Goal: Task Accomplishment & Management: Complete application form

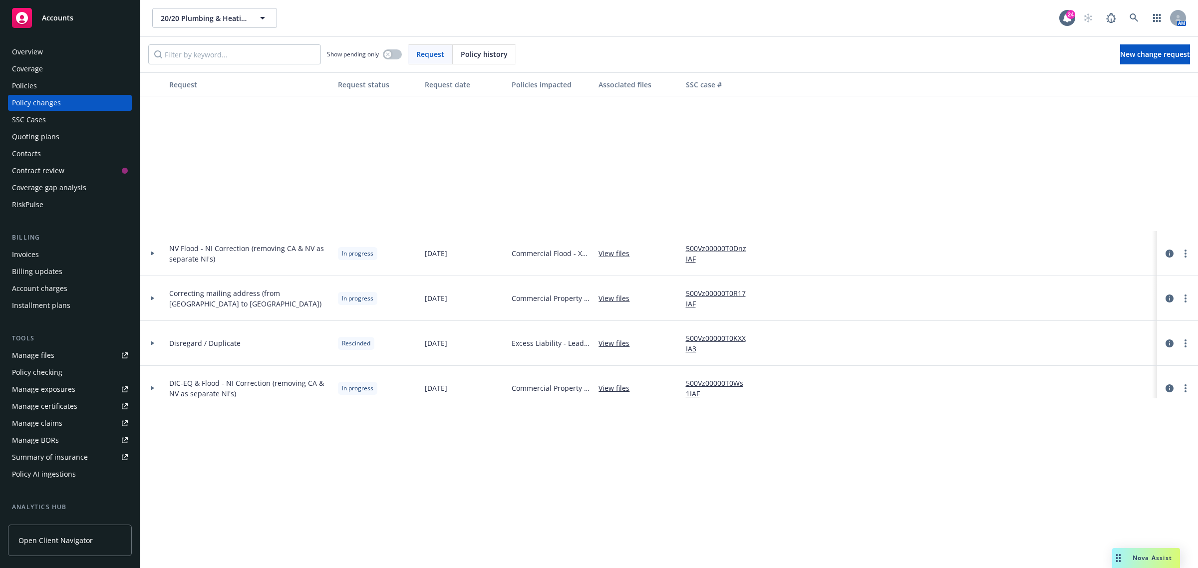
scroll to position [250, 0]
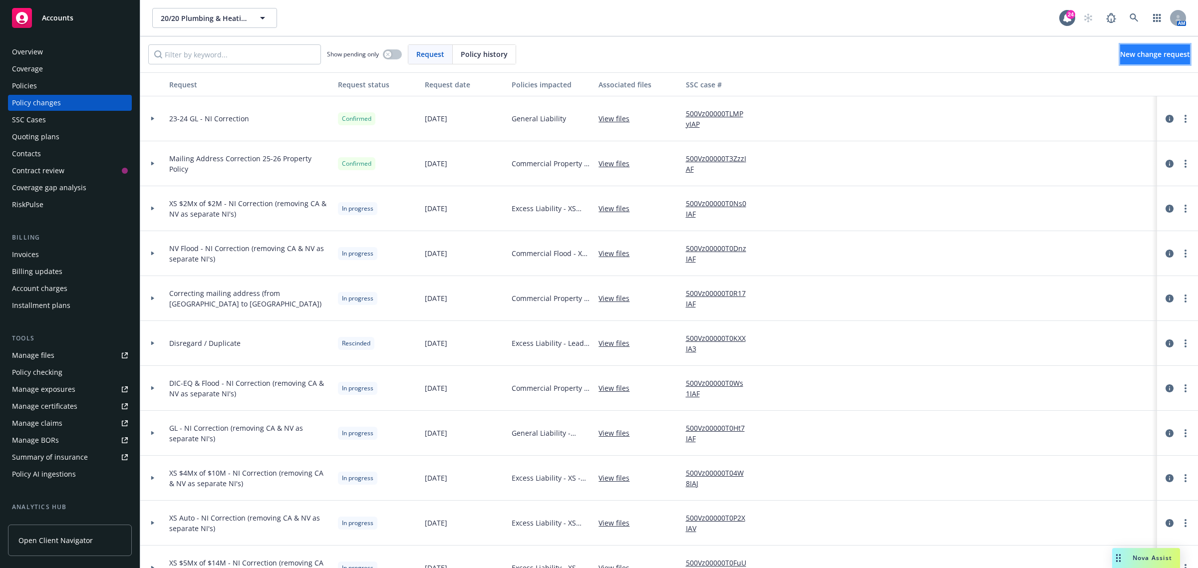
click at [1120, 55] on span "New change request" at bounding box center [1155, 53] width 70 height 9
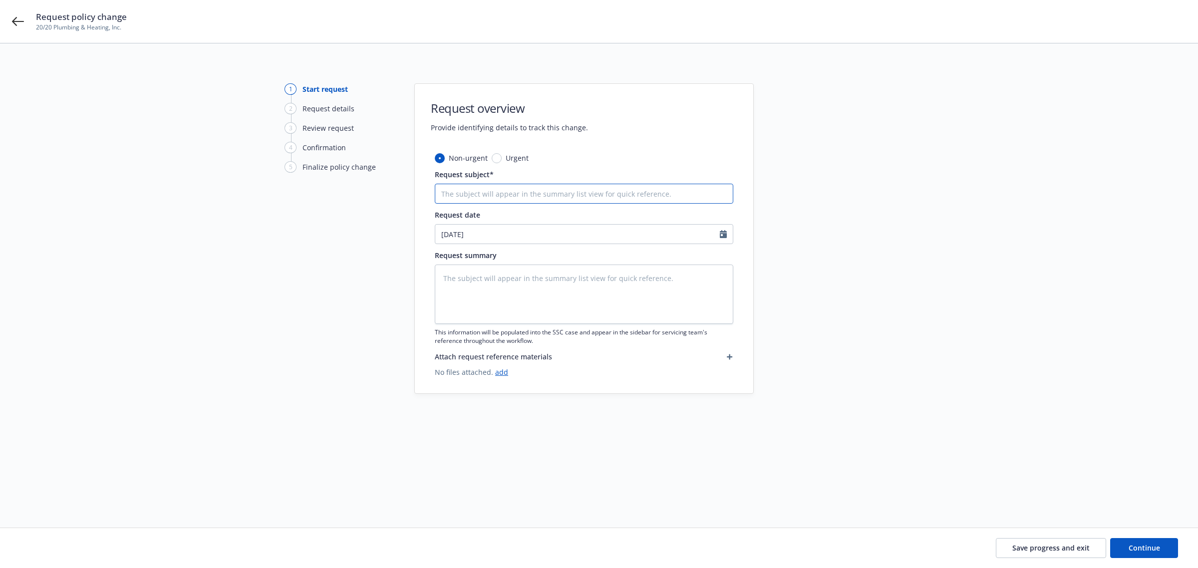
click at [480, 192] on input "Request subject*" at bounding box center [584, 194] width 299 height 20
type textarea "x"
type input "2"
type textarea "x"
type input "20"
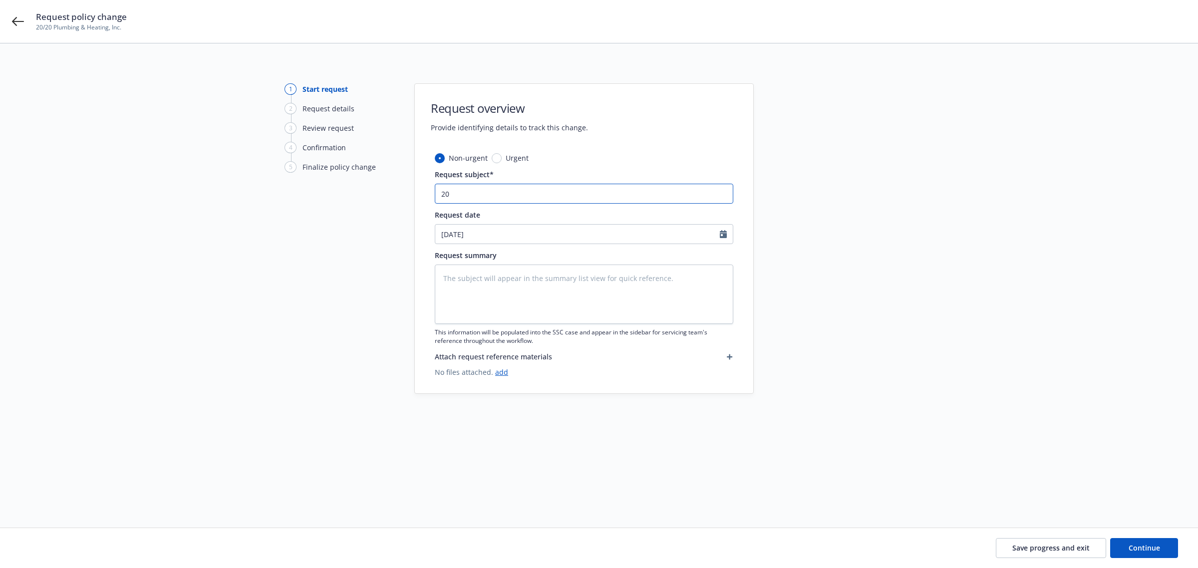
type textarea "x"
type input "20-"
type textarea "x"
type input "20-2"
type textarea "x"
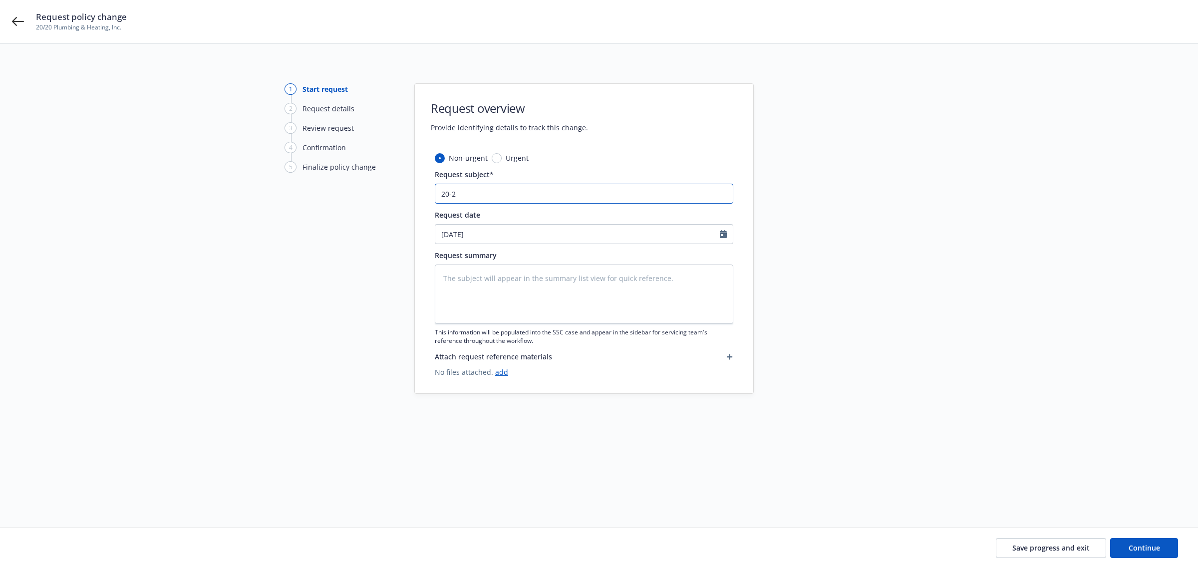
type input "20-21"
type textarea "x"
type input "20-21"
type textarea "x"
type input "20-21 N"
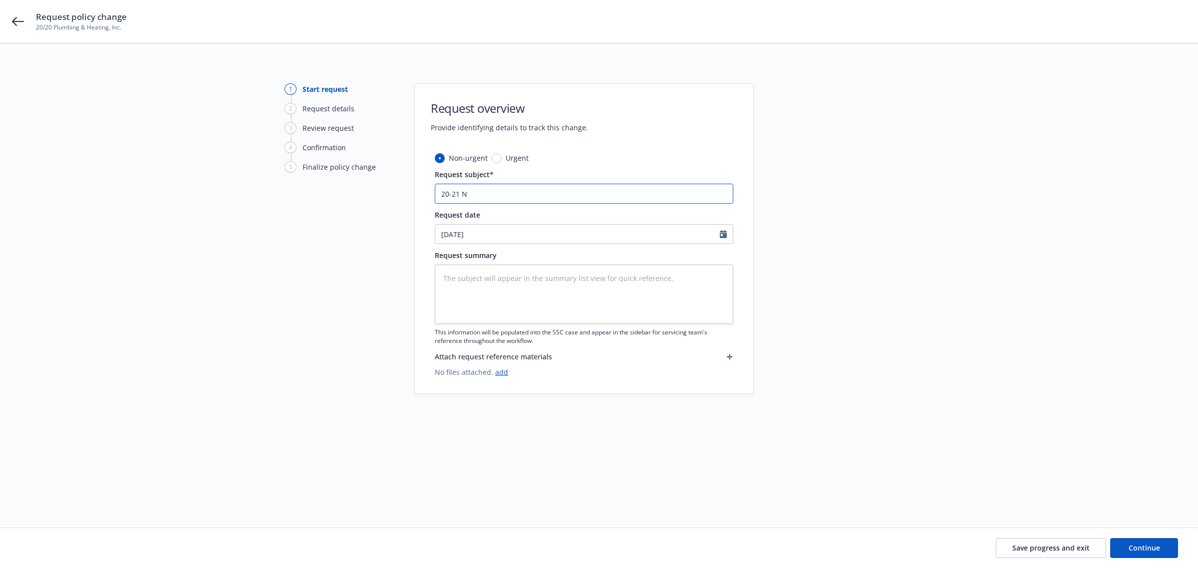
type textarea "x"
type input "20-21"
type textarea "x"
type input "20-21 G"
type textarea "x"
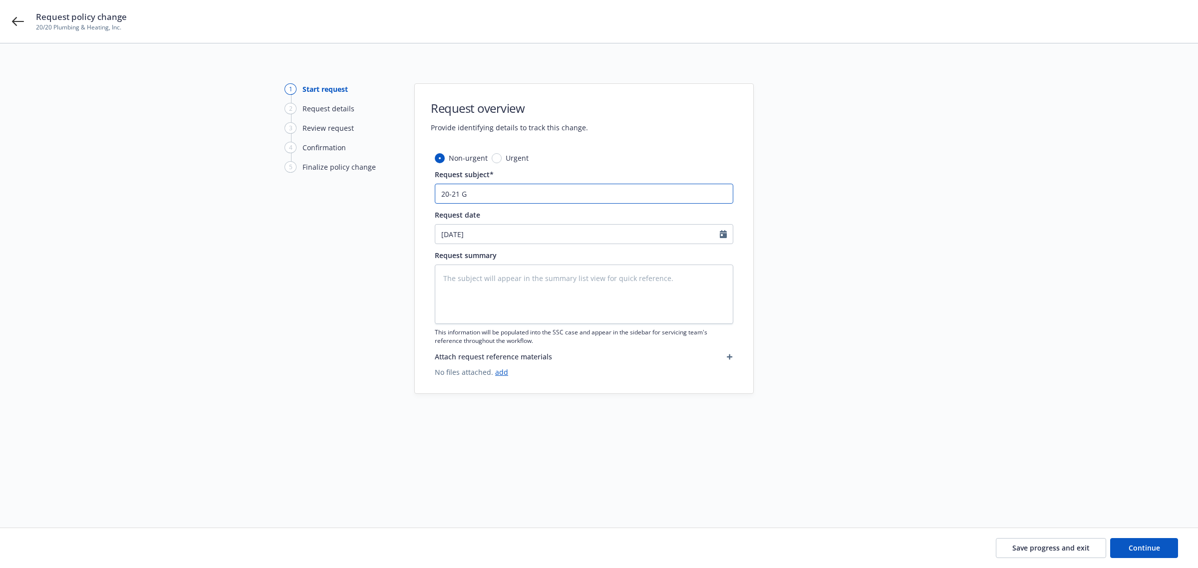
type input "20-21 GL"
type textarea "x"
type input "20-21 GL"
type textarea "x"
type input "20-21 GL -"
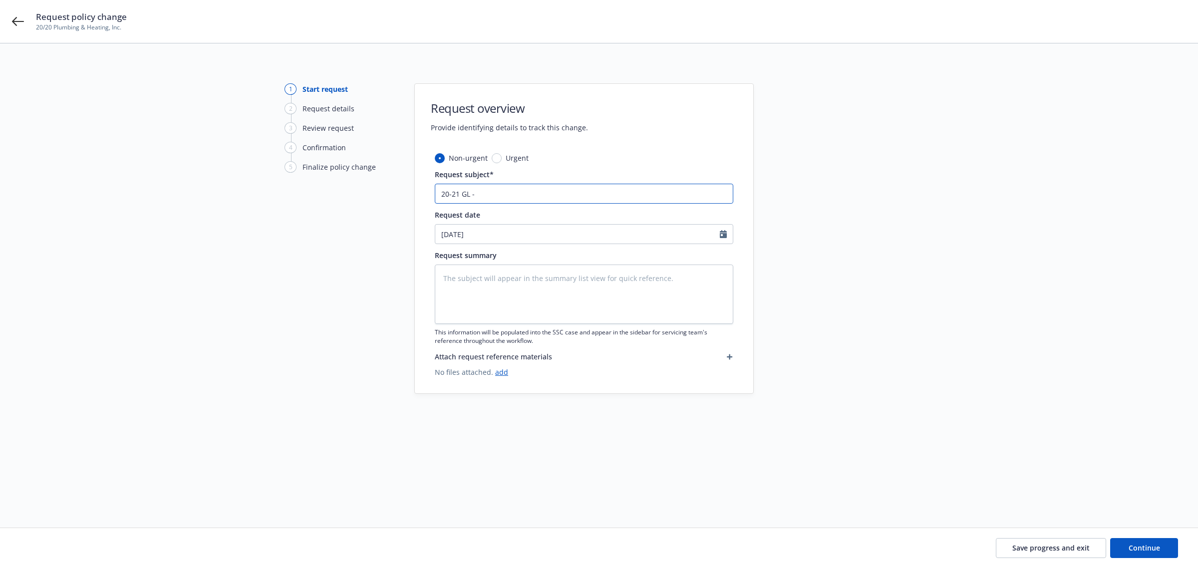
type textarea "x"
type input "20-21 GL -"
type textarea "x"
type input "20-21 GL - N"
type textarea "x"
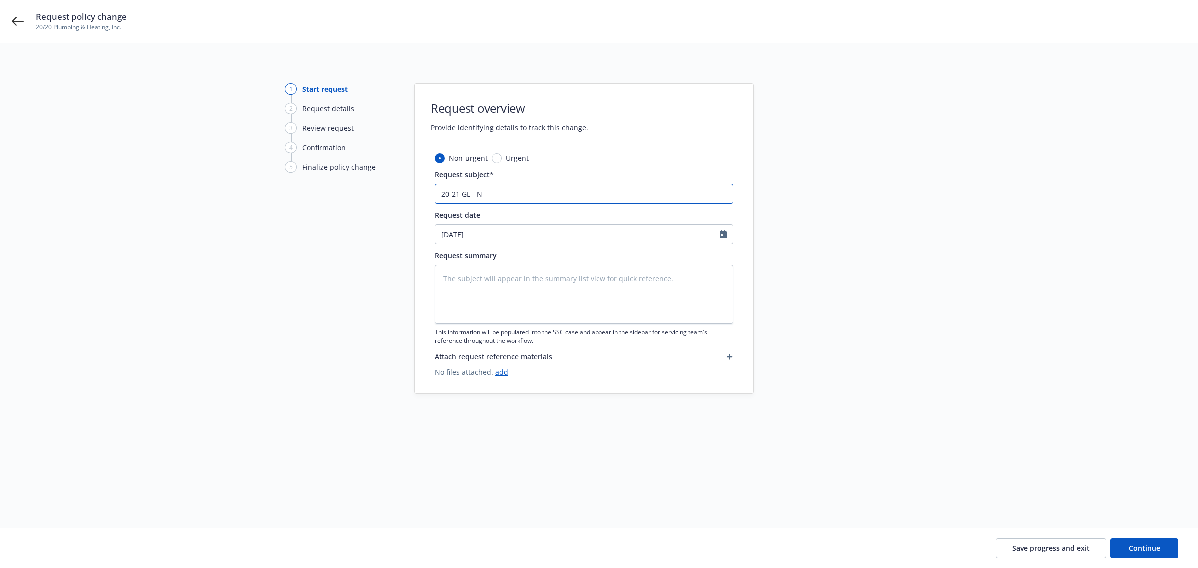
type input "20-21 GL - NI"
type textarea "x"
type input "20-21 GL - NI"
type textarea "x"
type input "20-21 GL - NI E"
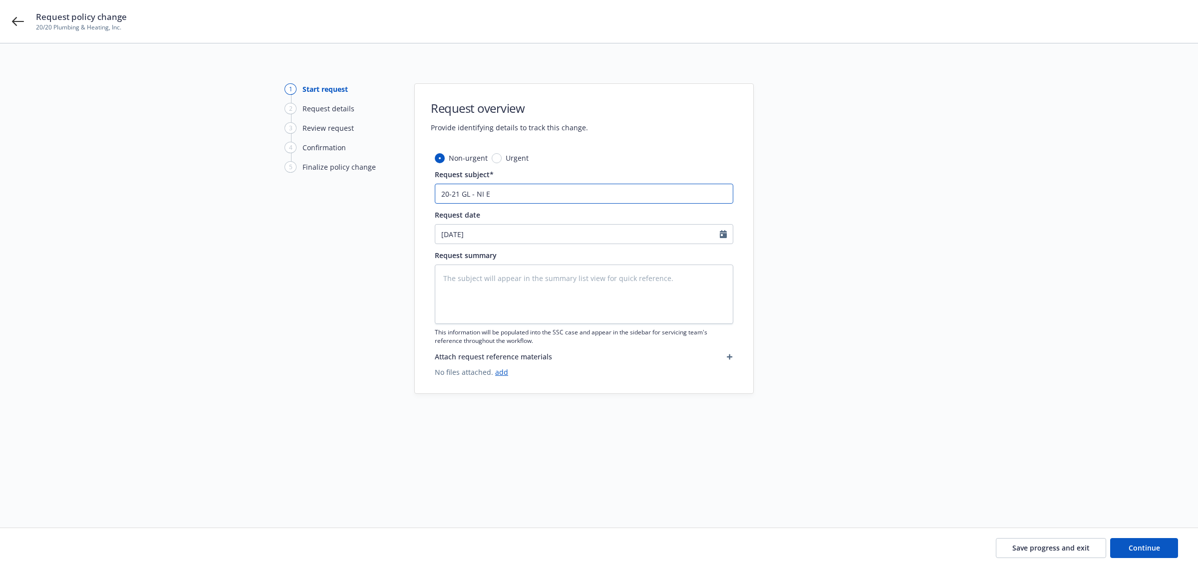
type textarea "x"
type input "20-21 GL - NI En"
type textarea "x"
type input "20-21 GL - NI End"
type textarea "x"
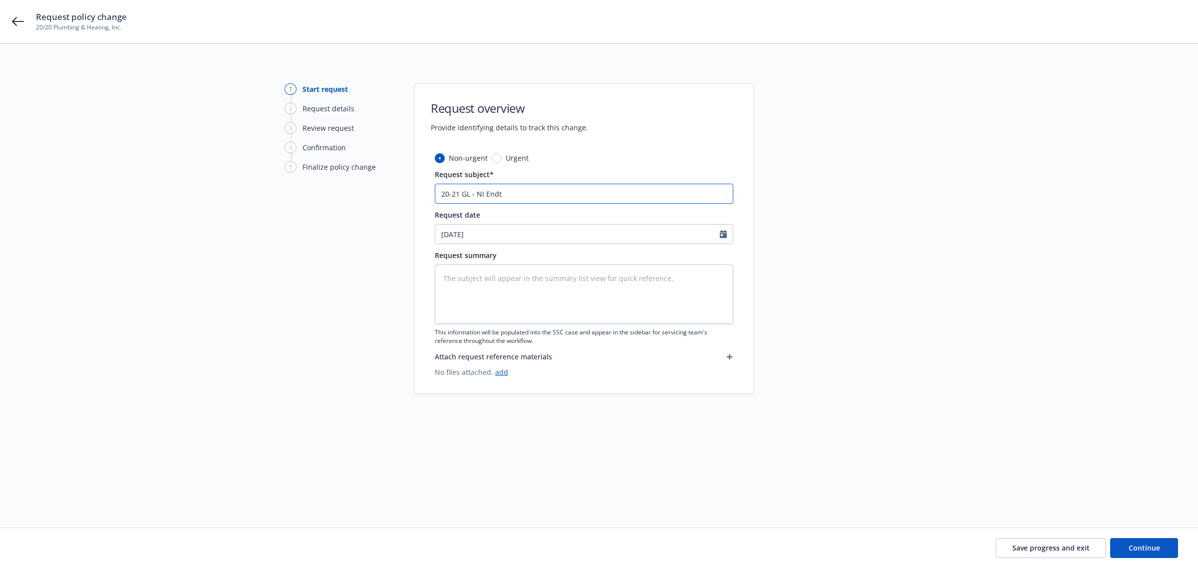
type input "20-21 GL - NI Endt"
click at [458, 273] on textarea at bounding box center [584, 294] width 299 height 59
click at [521, 192] on input "20-21 GL - NI Endt" at bounding box center [584, 194] width 299 height 20
type textarea "x"
type input "20-21 GL - NI Endt"
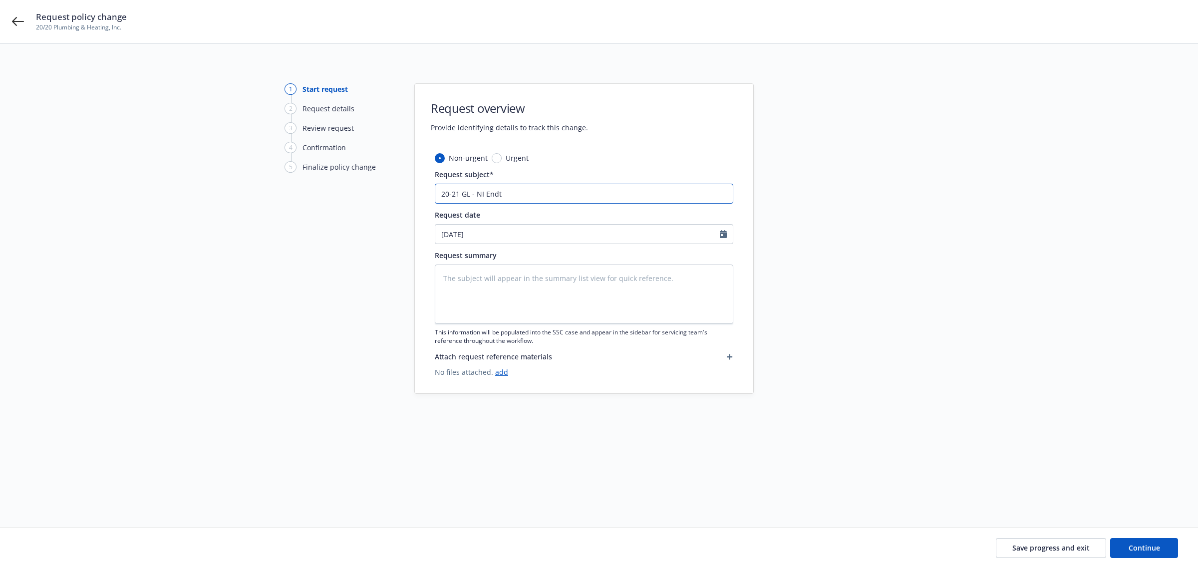
type textarea "x"
type input "20-21 GL - NI Endt -"
type textarea "x"
type input "20-21 GL - NI Endt -"
type textarea "x"
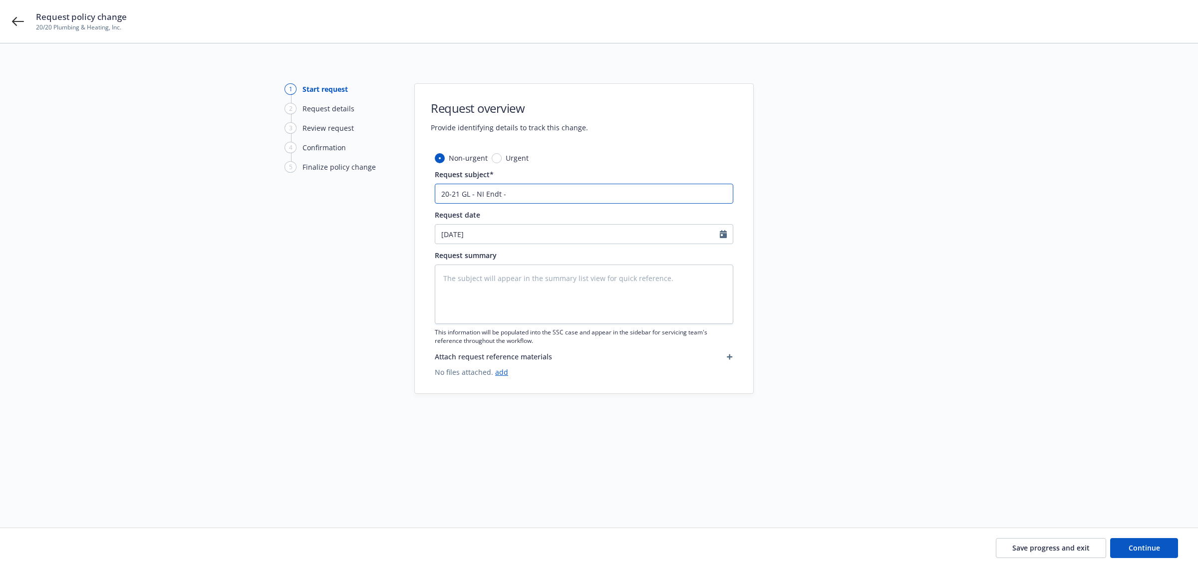
type input "20-21 GL - NI Endt -"
type textarea "x"
type input "20-21 GL - NI Endt"
drag, startPoint x: 477, startPoint y: 195, endPoint x: 486, endPoint y: 196, distance: 8.5
click at [479, 195] on input "20-21 GL - NI Endt" at bounding box center [584, 194] width 299 height 20
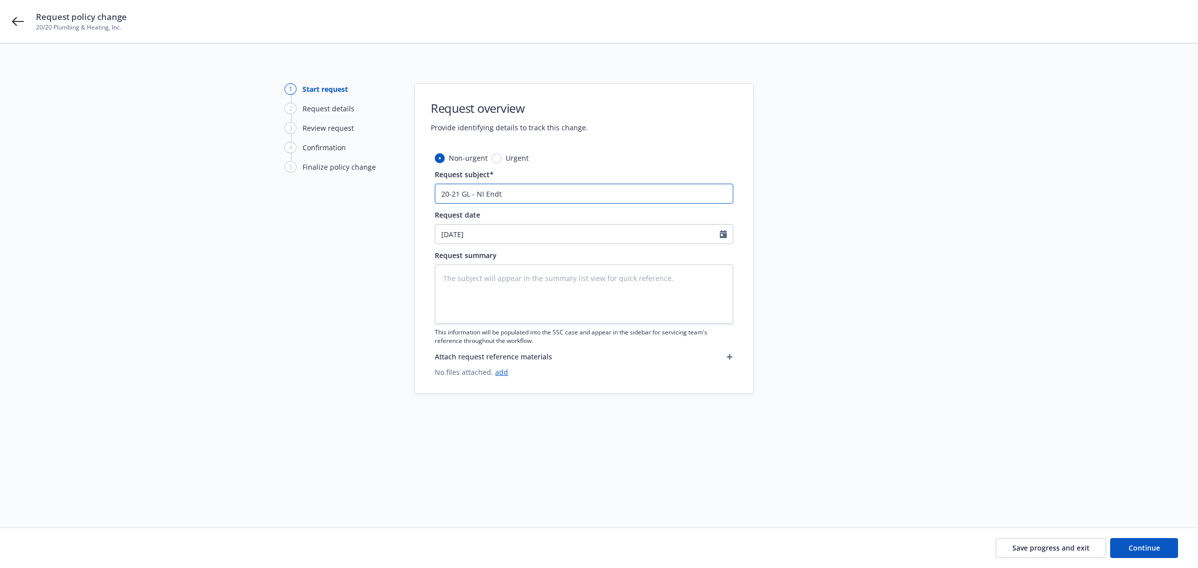
click at [477, 194] on input "20-21 GL - NI Endt" at bounding box center [584, 194] width 299 height 20
type textarea "x"
type input "20-21 GL - [PERSON_NAME]"
type textarea "x"
type input "20-21 GL - AmNI Endt"
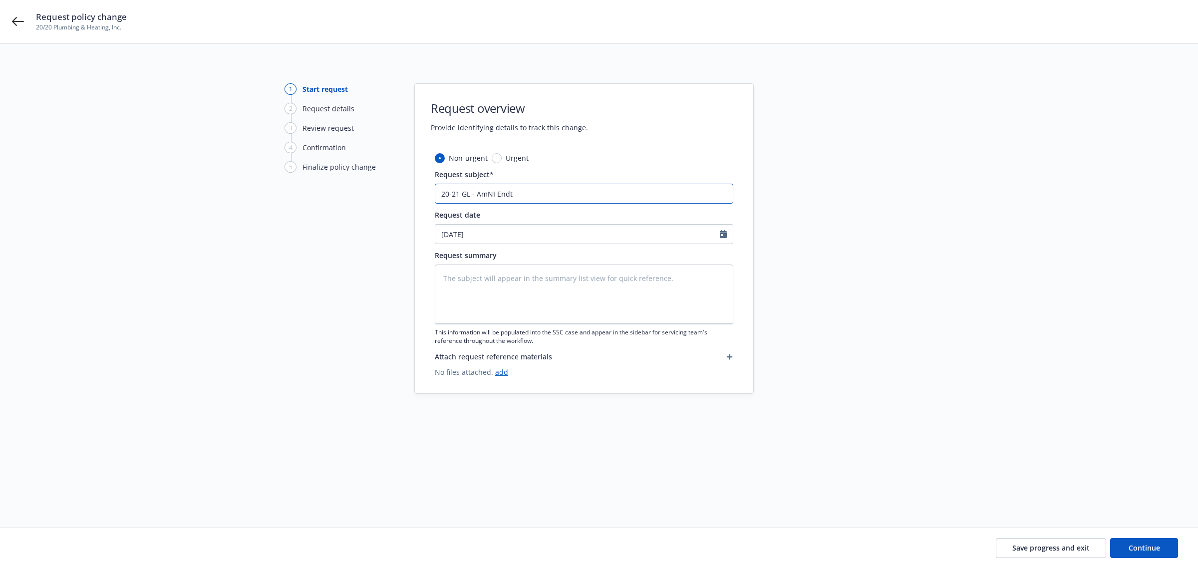
type textarea "x"
type input "20-21 GL - AmeNI Endt"
type textarea "x"
type input "20-21 GL - AmenNI Endt"
type textarea "x"
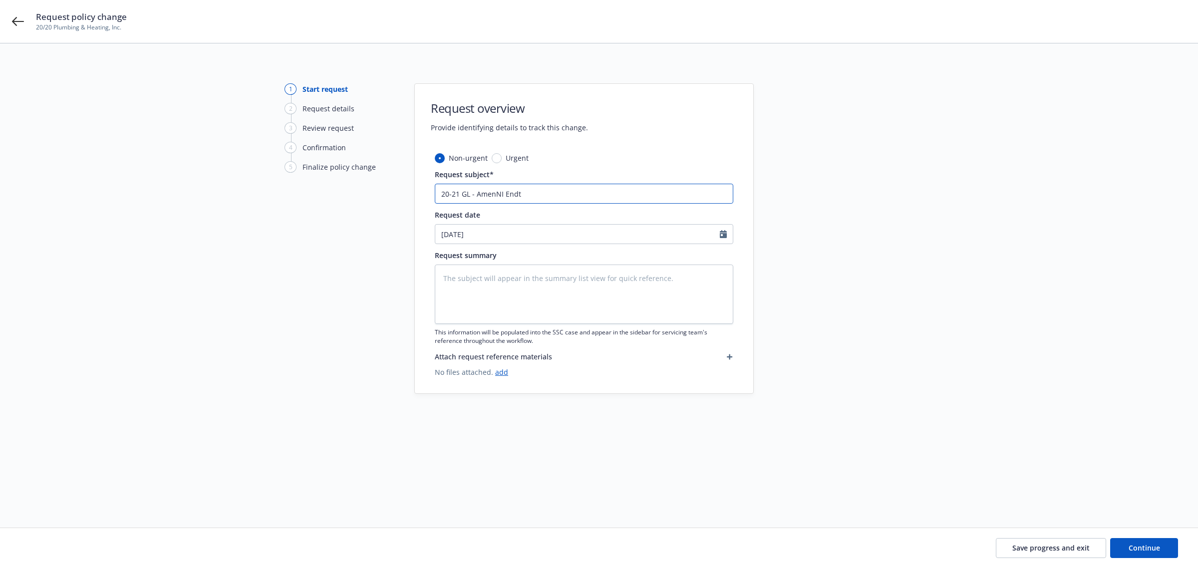
type input "20-21 GL - AmendNI Endt"
type textarea "x"
type input "20-21 GL - Amend NI Endt"
click at [548, 191] on input "20-21 GL - Amend NI Endt" at bounding box center [584, 194] width 299 height 20
type textarea "x"
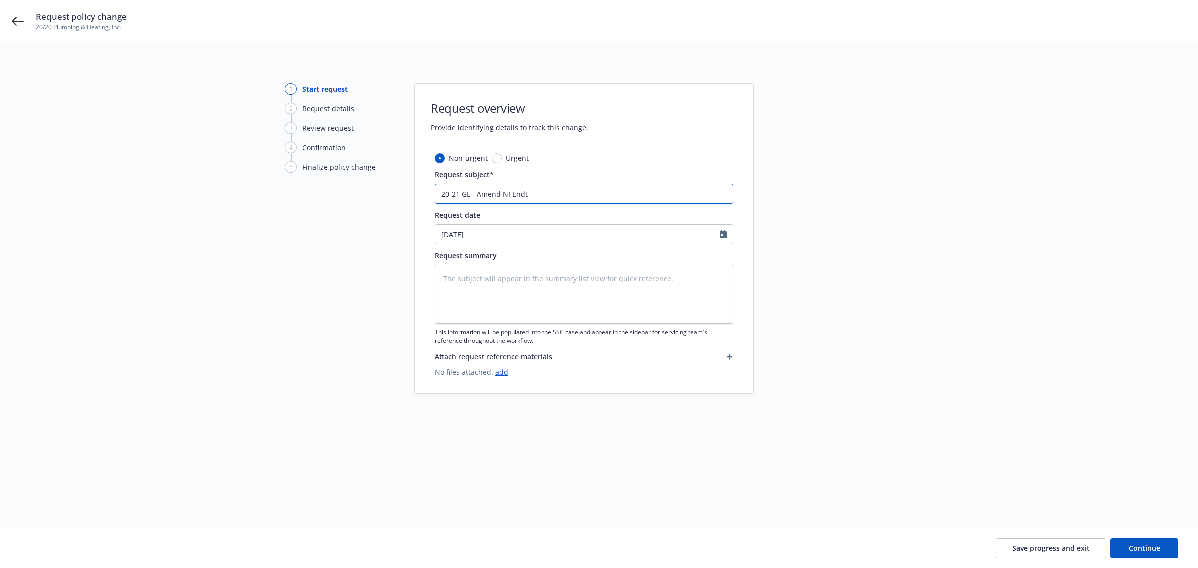
type input "20-21 GL - Amend NI Endt"
type textarea "x"
type input "20-21 GL - Amend NI End"
type textarea "x"
type input "20-21 GL - Amend NI En"
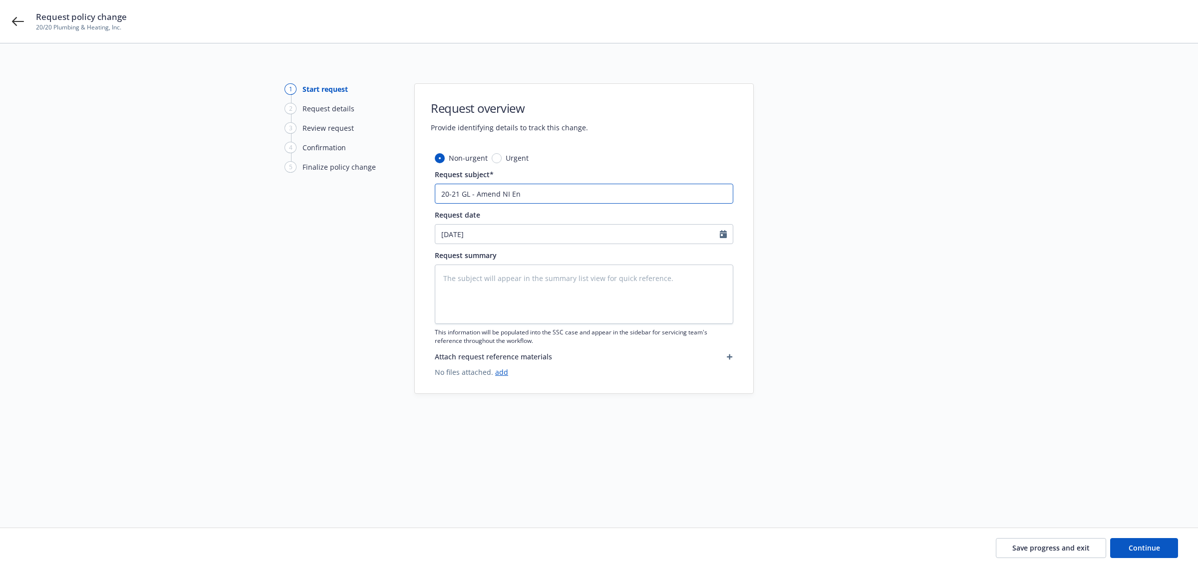
type textarea "x"
type input "20-21 GL - Amend NI E"
type textarea "x"
type input "20-21 GL - Amend NI"
type textarea "x"
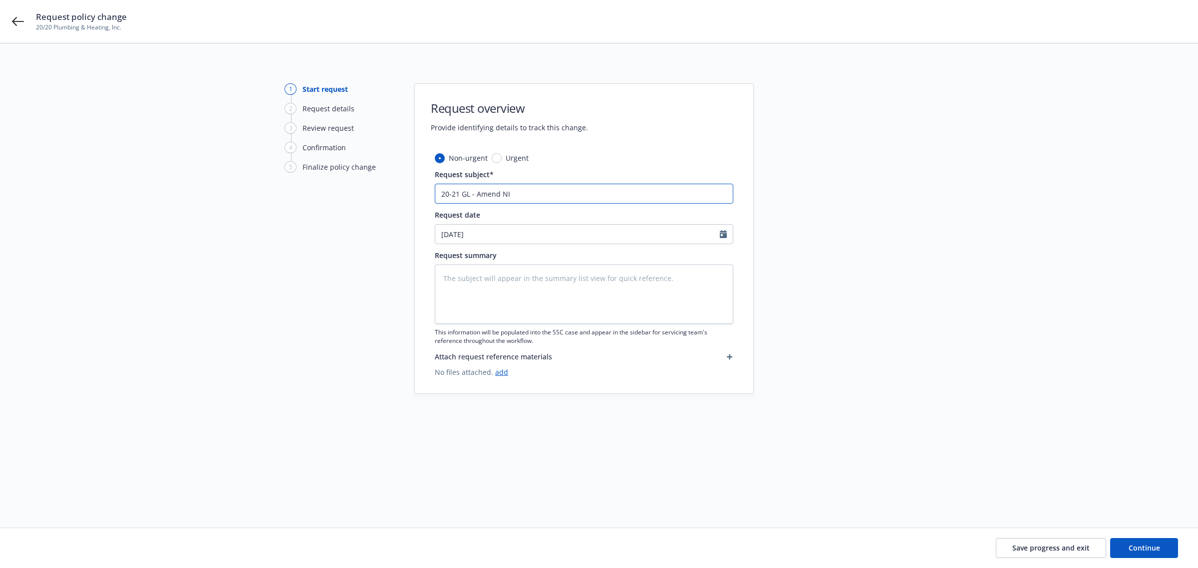
type input "20-21 GL - Amend NI"
click at [517, 278] on textarea at bounding box center [584, 294] width 299 height 59
paste textarea "The first named insured is hereby amended to the following: 20/20 Plumbing & He…"
type textarea "x"
type textarea "The first named insured is hereby amended to the following: 20/20 Plumbing & He…"
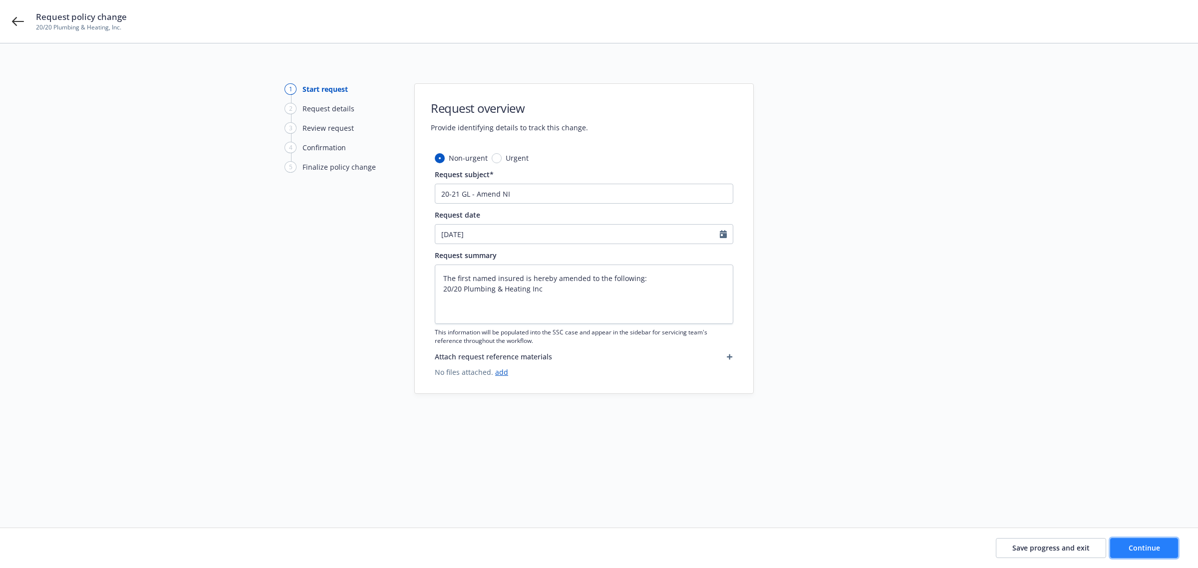
click at [1154, 545] on span "Continue" at bounding box center [1144, 547] width 31 height 9
type textarea "x"
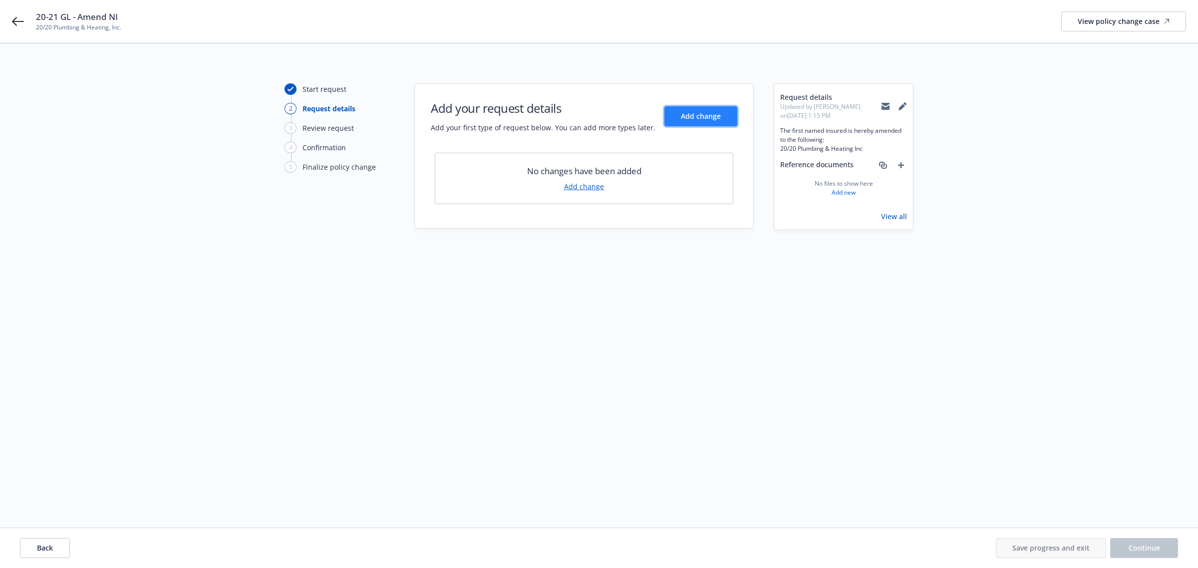
click at [696, 118] on span "Add change" at bounding box center [701, 115] width 40 height 9
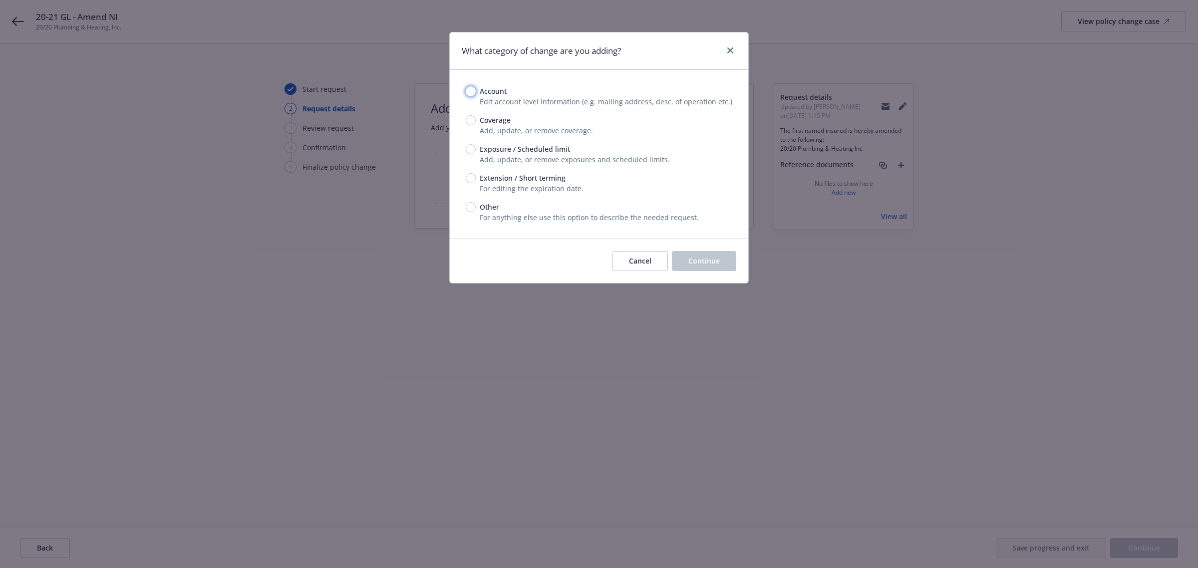
click at [472, 87] on input "Account" at bounding box center [471, 91] width 10 height 10
radio input "true"
click at [721, 266] on button "Continue" at bounding box center [704, 261] width 64 height 20
select select "US"
select select "C-corporation"
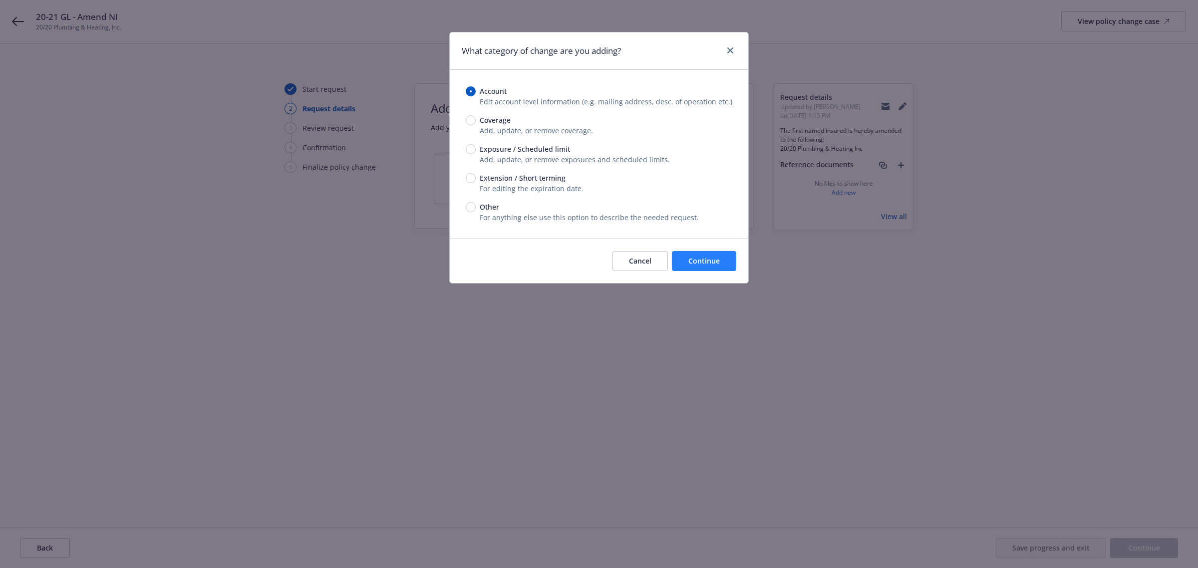
select select "CA"
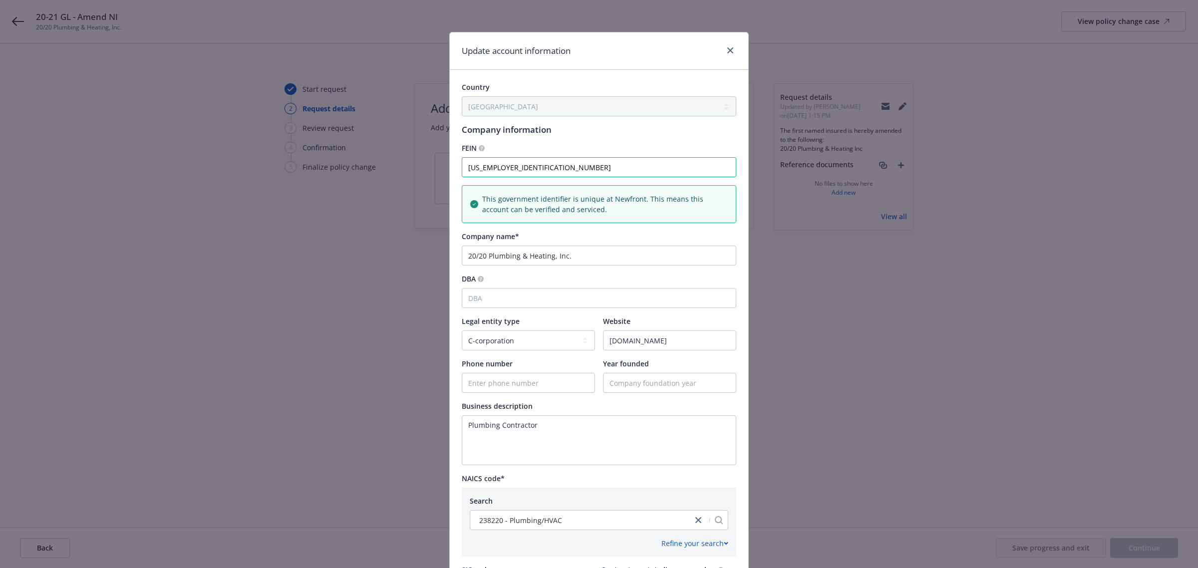
scroll to position [248, 0]
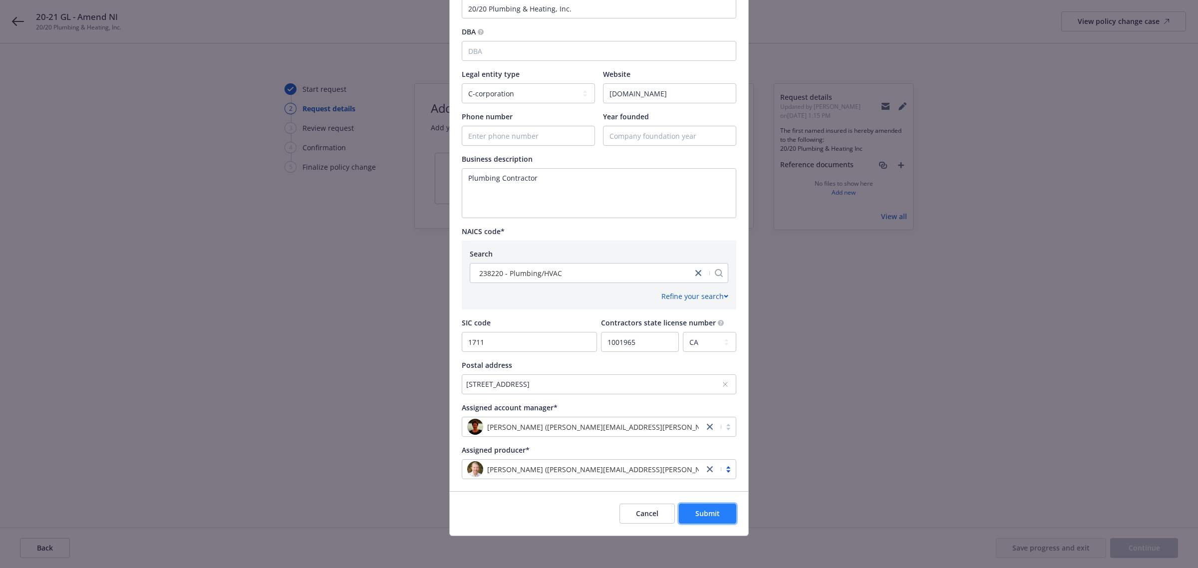
click at [715, 515] on button "Submit" at bounding box center [707, 514] width 57 height 20
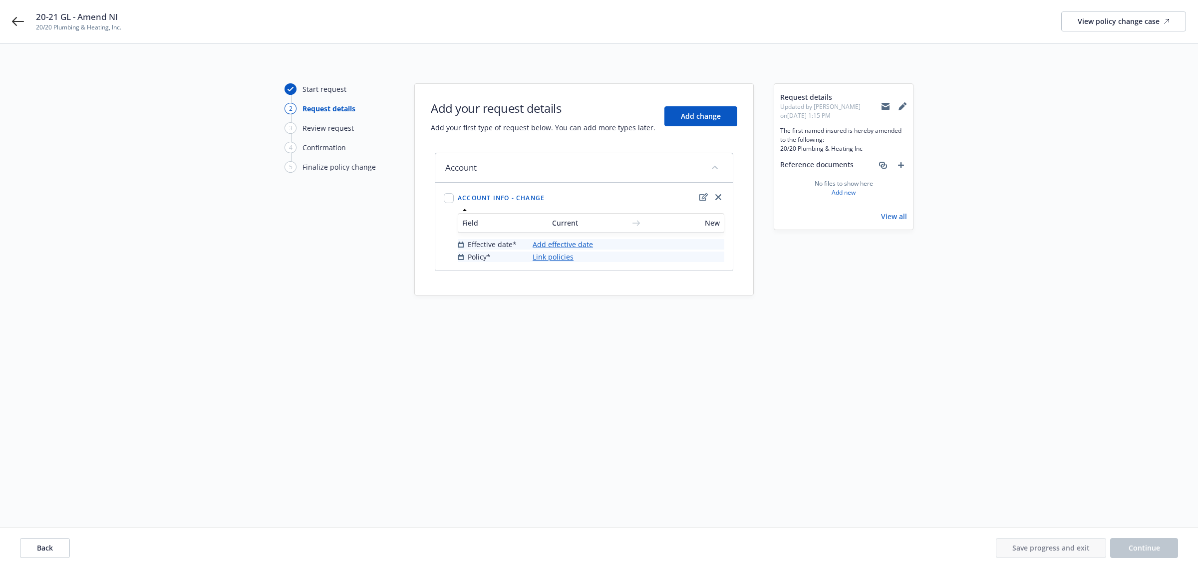
click at [567, 245] on link "Add effective date" at bounding box center [563, 244] width 60 height 10
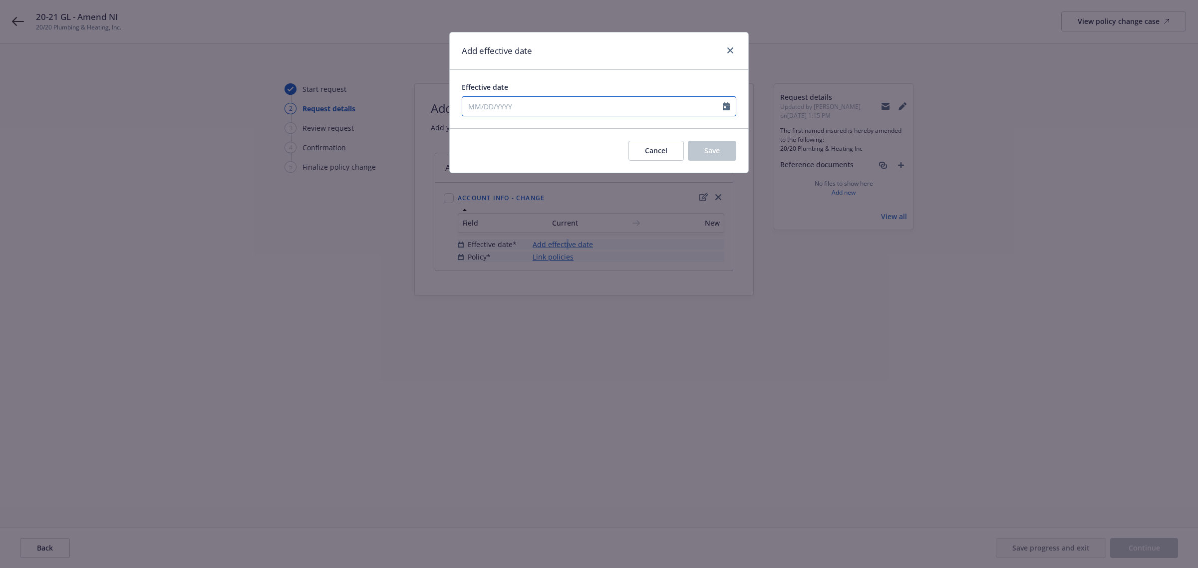
click at [513, 101] on input "Effective date" at bounding box center [592, 106] width 261 height 19
select select "10"
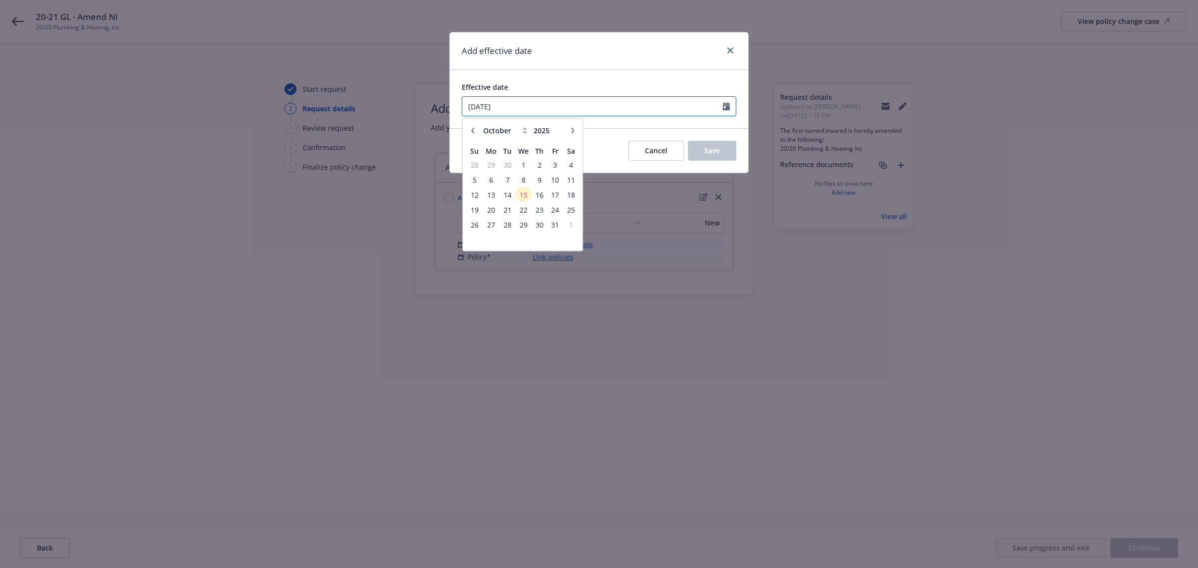
type input "[DATE]"
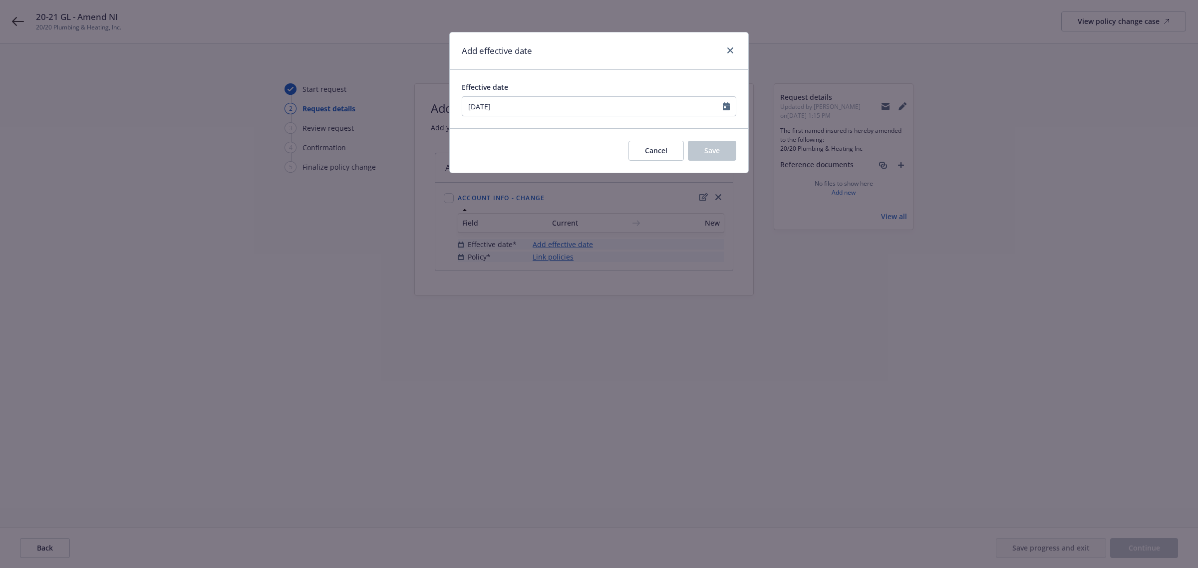
click at [560, 76] on div "Effective date [DATE] January February March April May June July August Septemb…" at bounding box center [599, 99] width 299 height 58
click at [722, 147] on button "Save" at bounding box center [712, 151] width 48 height 20
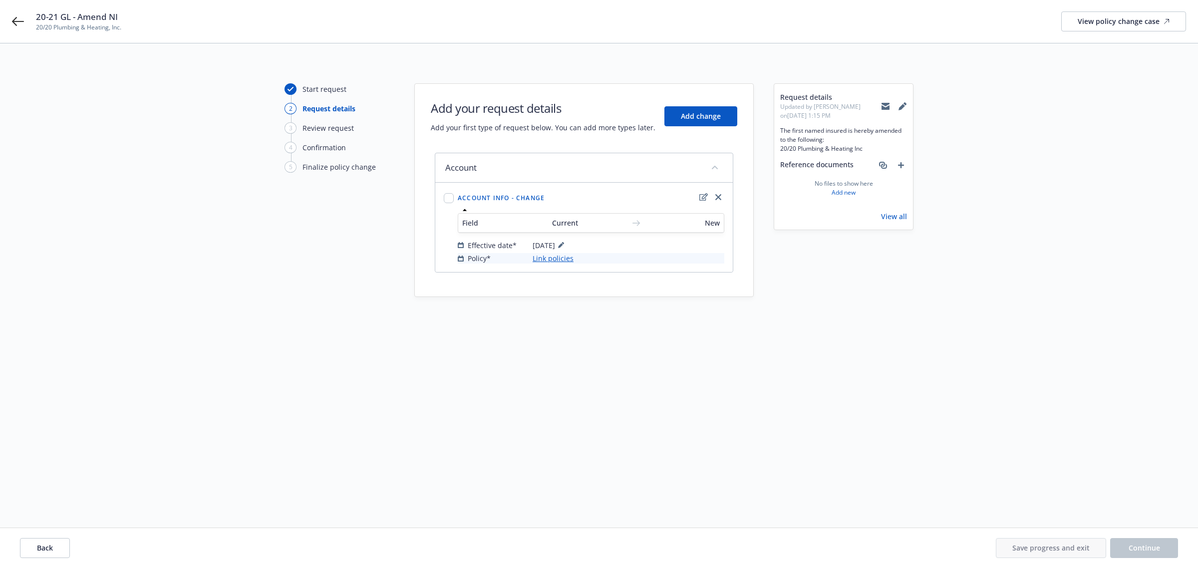
click at [536, 256] on link "Link policies" at bounding box center [553, 258] width 41 height 10
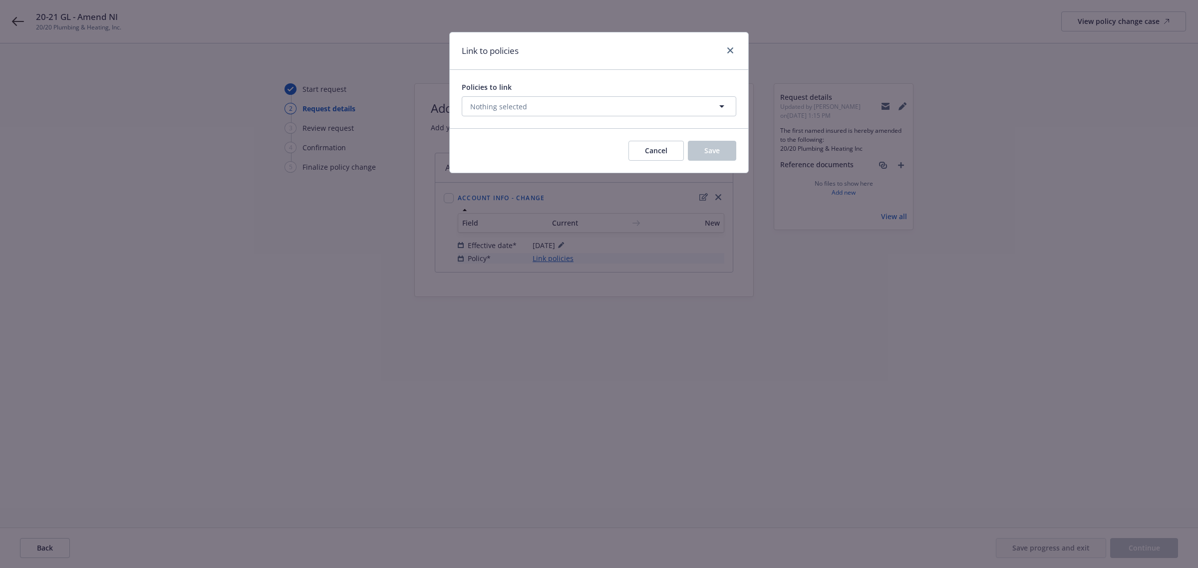
click at [557, 95] on div "Policies to link Nothing selected" at bounding box center [599, 99] width 275 height 34
click at [553, 102] on button "Nothing selected" at bounding box center [599, 106] width 275 height 20
select select "ACTIVE"
click at [631, 109] on button "Nothing selected" at bounding box center [599, 106] width 275 height 20
select select "ACTIVE"
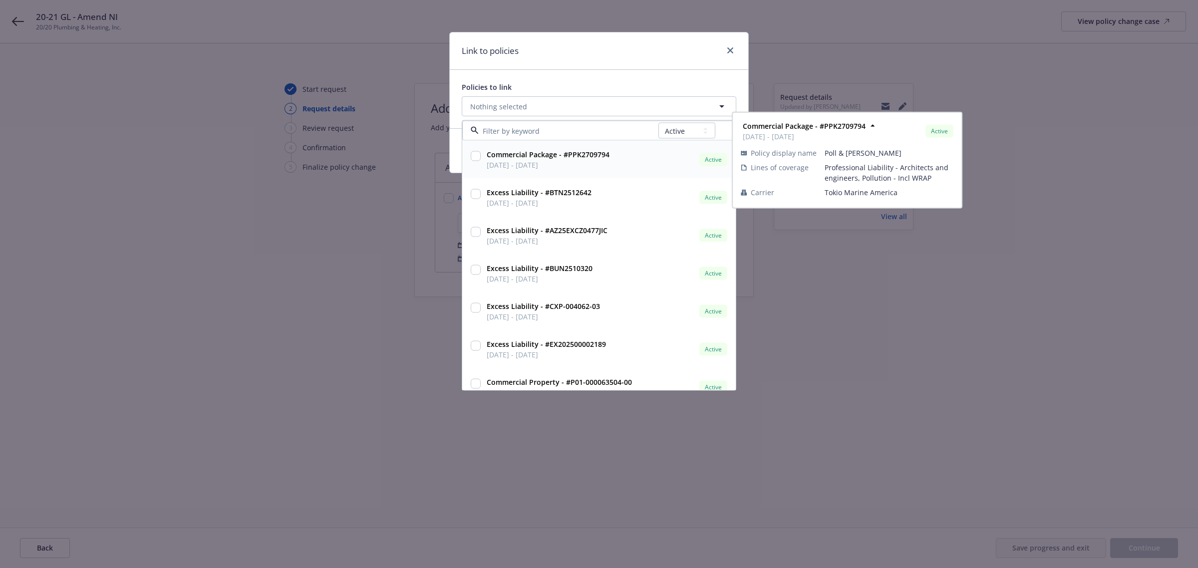
click at [690, 140] on div "All Active Upcoming Expired Cancelled" at bounding box center [686, 131] width 57 height 20
click at [689, 130] on select "All Active Upcoming Expired Cancelled" at bounding box center [686, 131] width 57 height 16
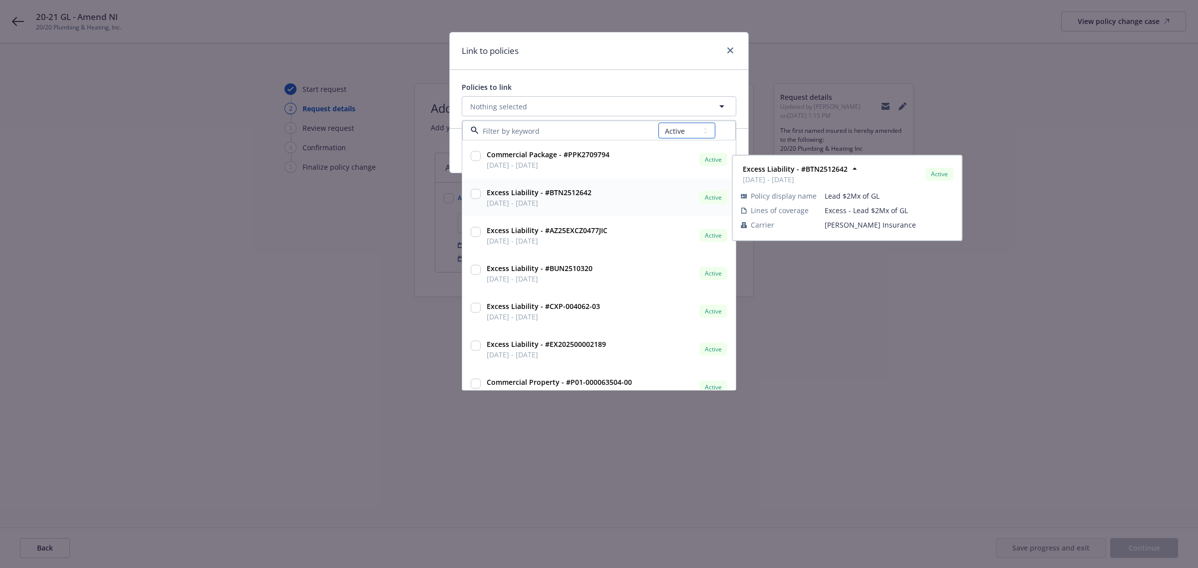
select select
click at [658, 123] on select "All Active Upcoming Expired Cancelled" at bounding box center [686, 131] width 57 height 16
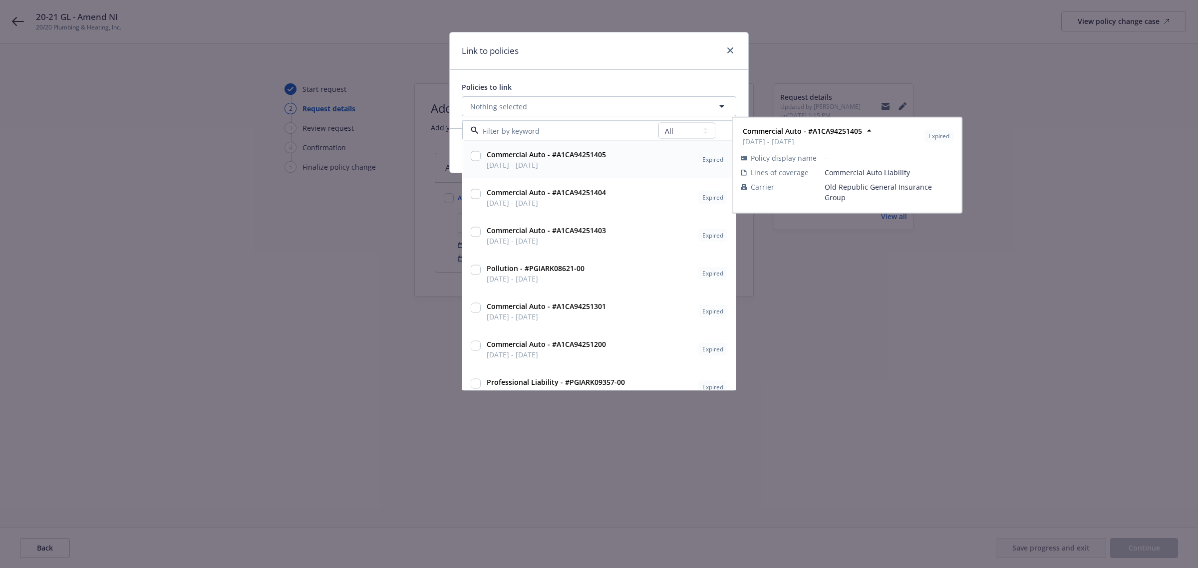
paste input "ATN201606"
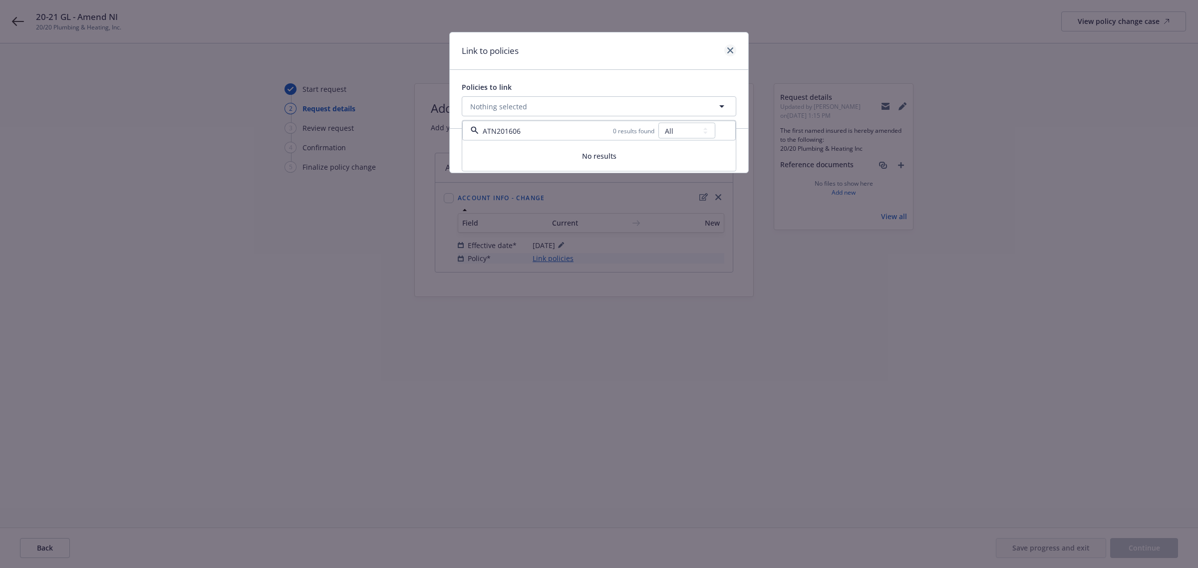
type input "ATN201606"
drag, startPoint x: 731, startPoint y: 53, endPoint x: 672, endPoint y: 121, distance: 90.2
click at [672, 121] on div "Link to policies Policies to link Nothing selected ATN201606 0 results found Al…" at bounding box center [599, 102] width 300 height 141
click at [584, 88] on div "Policies to link" at bounding box center [599, 87] width 275 height 10
click at [585, 86] on div "Policies to link" at bounding box center [599, 87] width 275 height 10
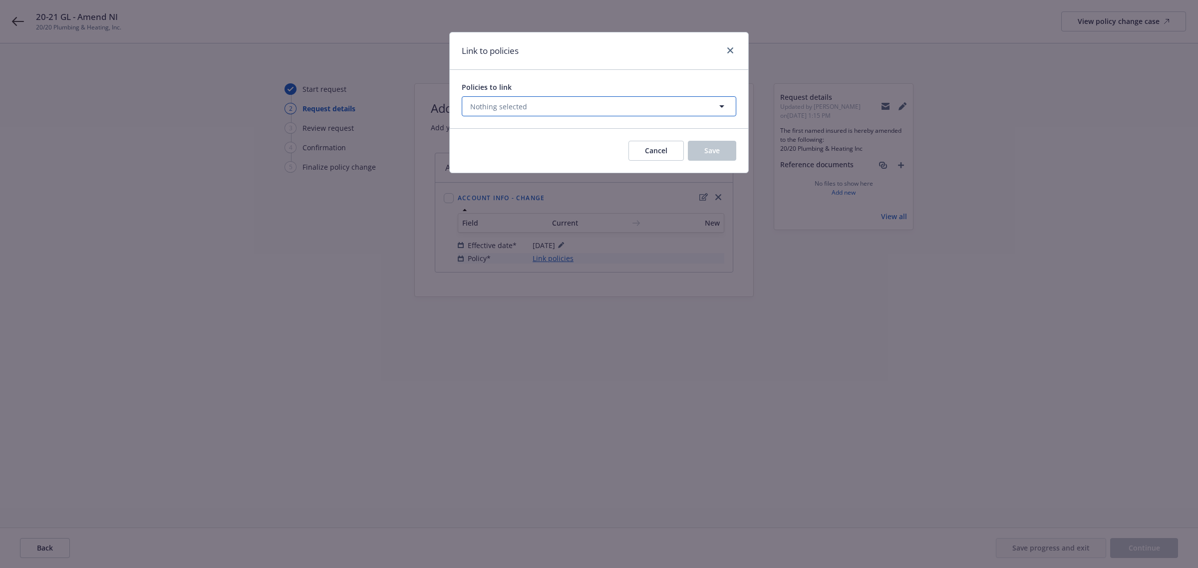
click at [538, 105] on button "Nothing selected" at bounding box center [599, 106] width 275 height 20
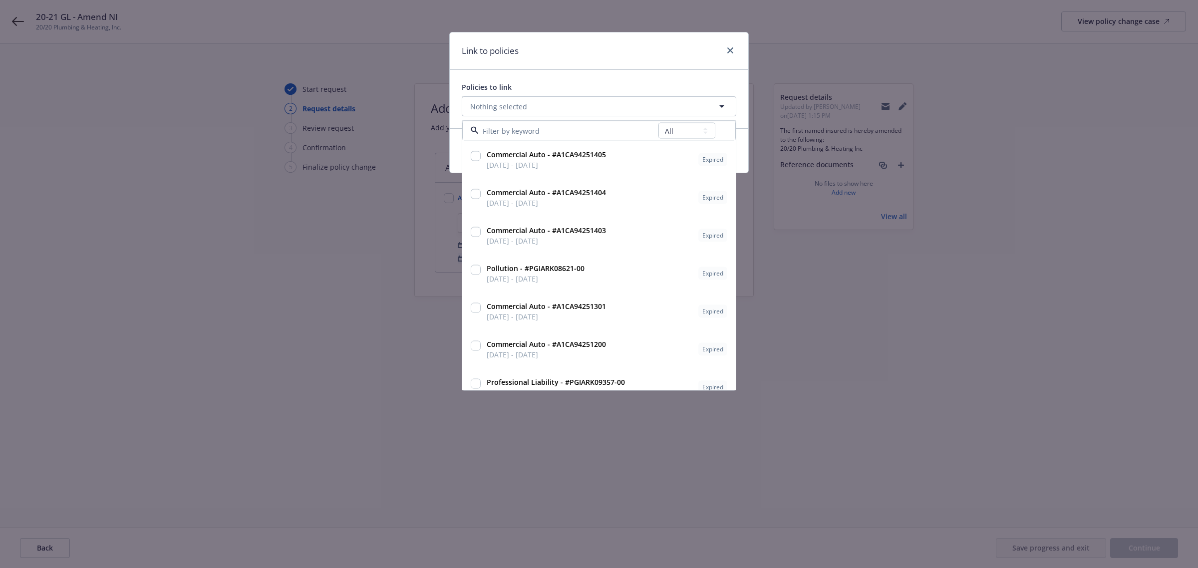
type input "ATN2231594"
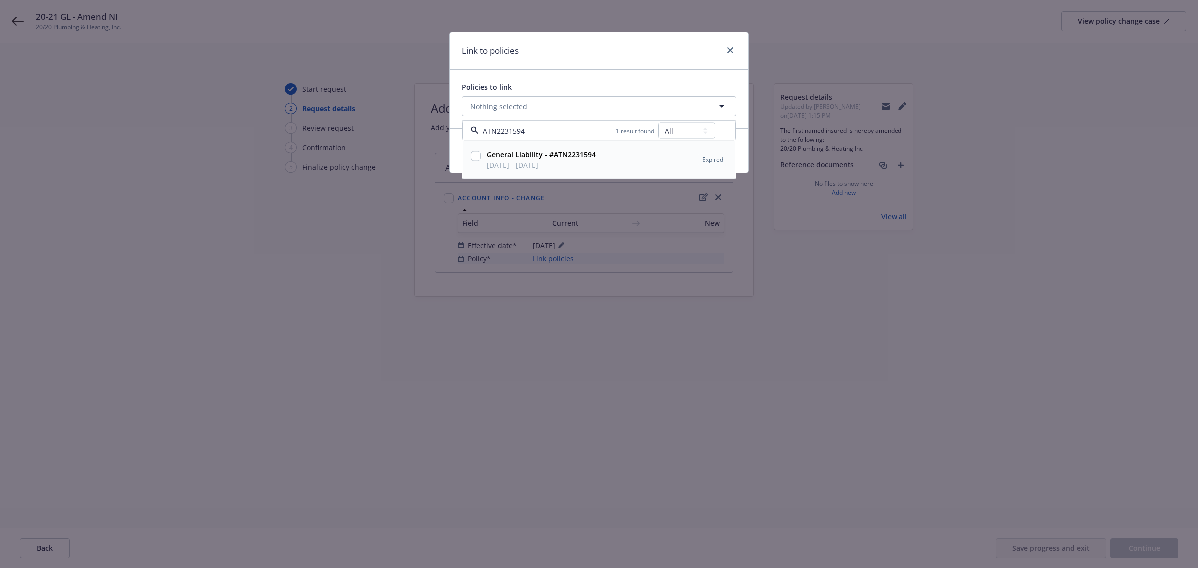
click at [493, 131] on input "ATN2231594" at bounding box center [547, 130] width 137 height 10
click at [493, 131] on input at bounding box center [569, 130] width 180 height 10
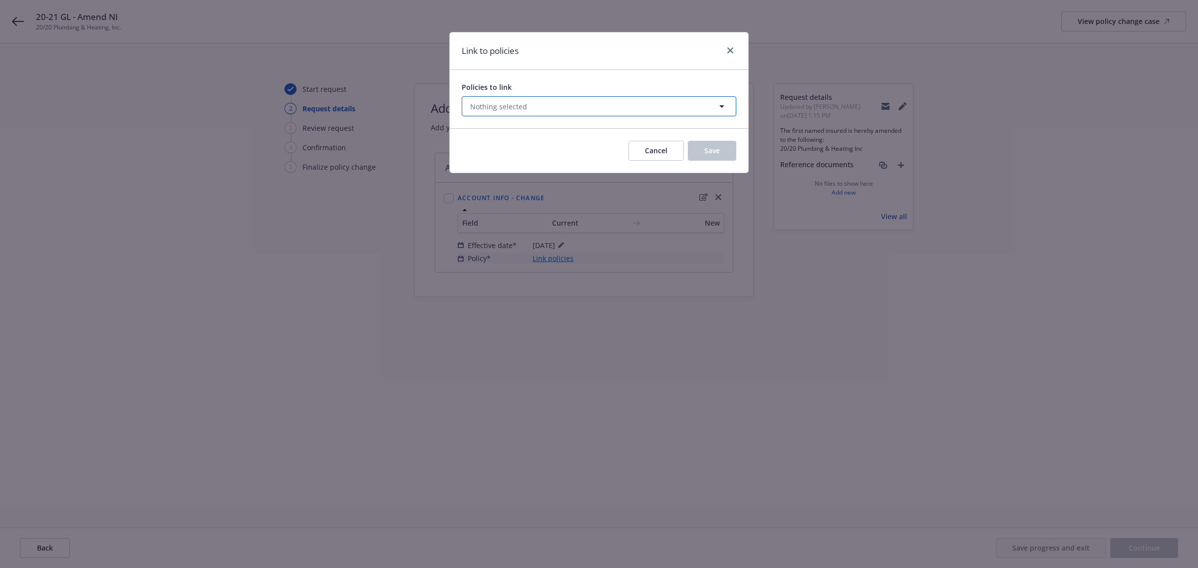
click at [537, 105] on button "Nothing selected" at bounding box center [599, 106] width 275 height 20
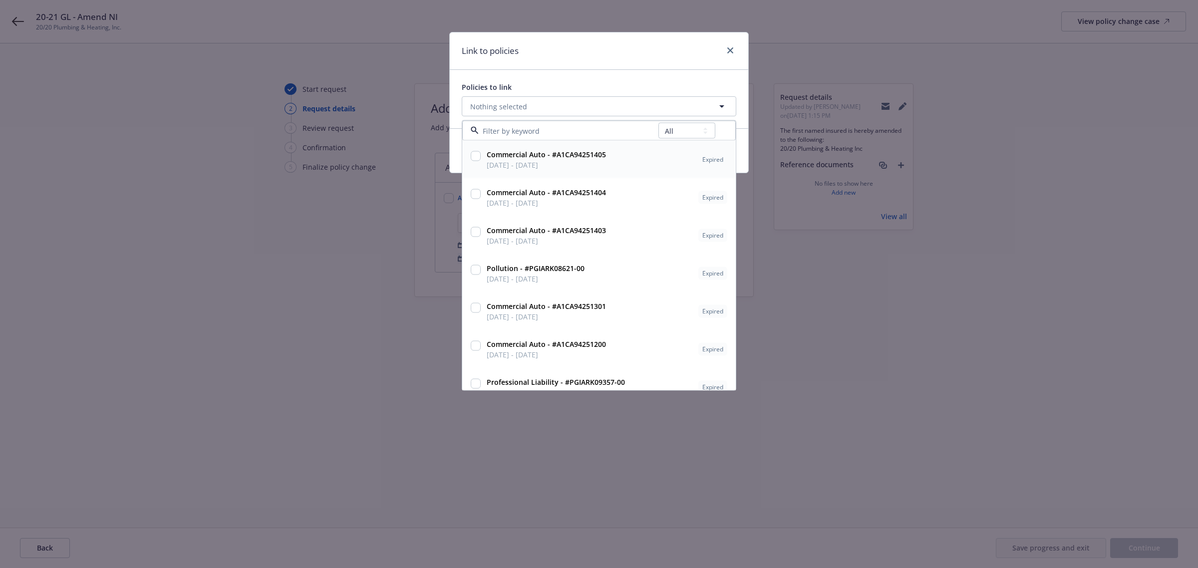
click at [509, 128] on input at bounding box center [569, 130] width 180 height 10
type input "ATN2127705"
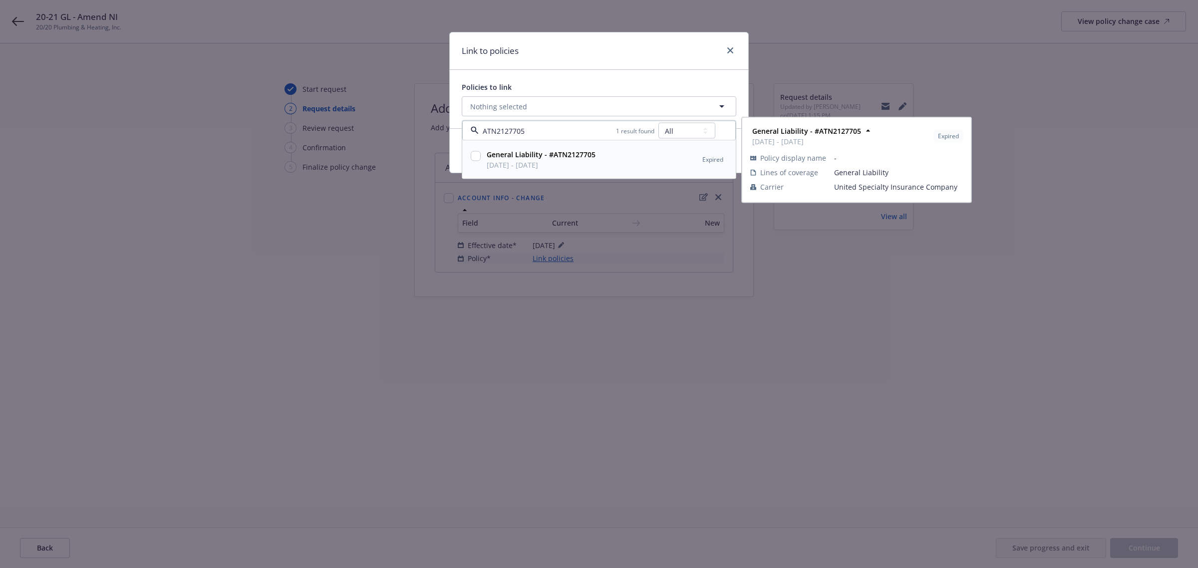
click at [514, 129] on input "ATN2127705" at bounding box center [547, 130] width 137 height 10
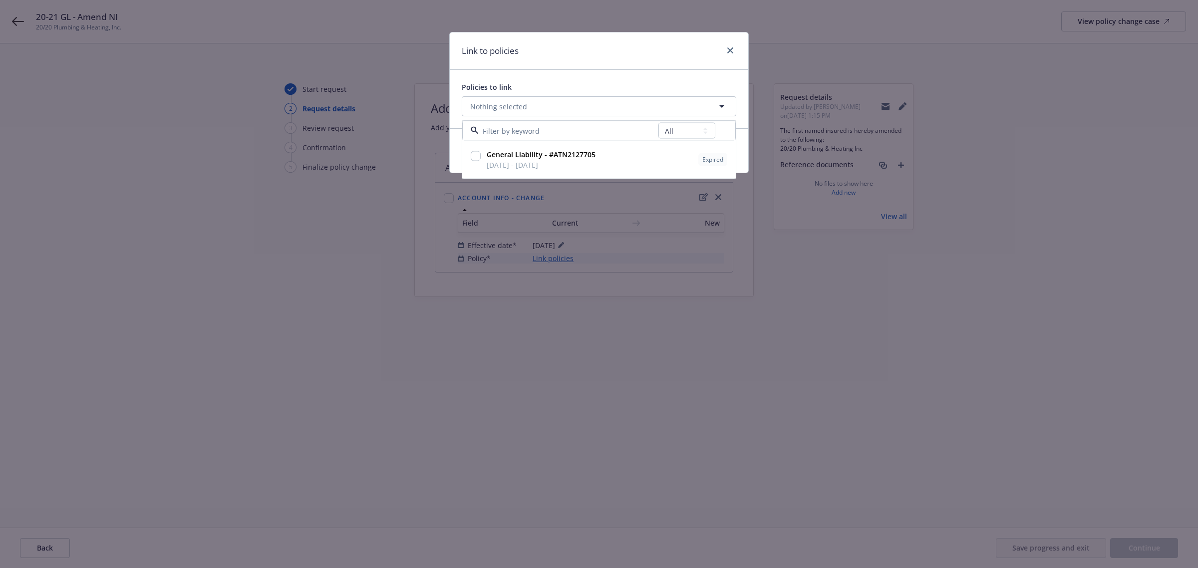
click at [514, 129] on input at bounding box center [569, 130] width 180 height 10
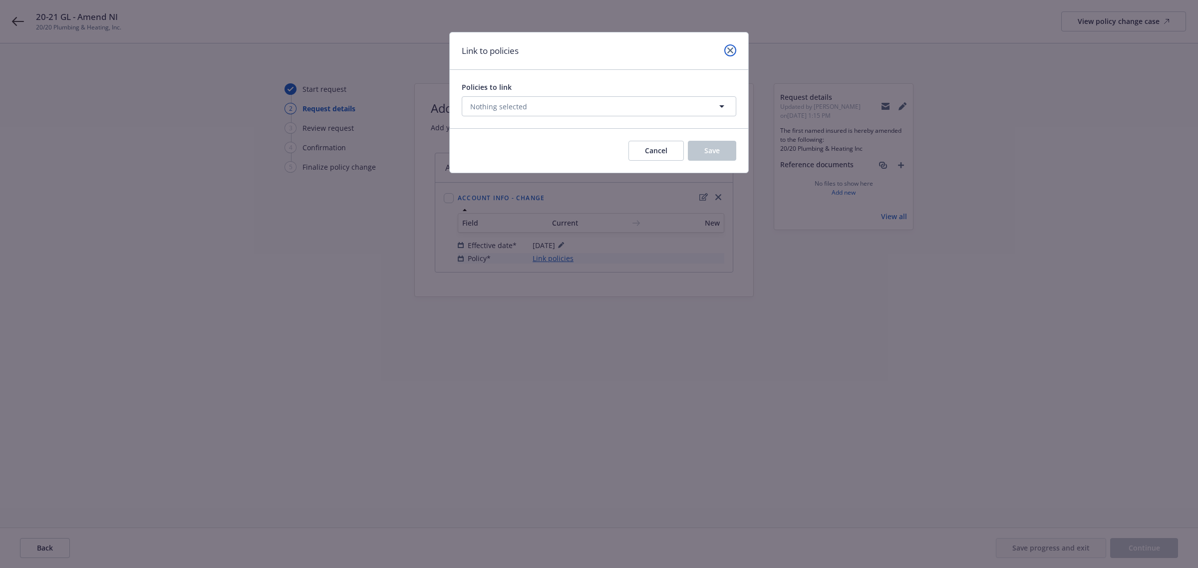
click at [732, 52] on icon "close" at bounding box center [730, 50] width 6 height 6
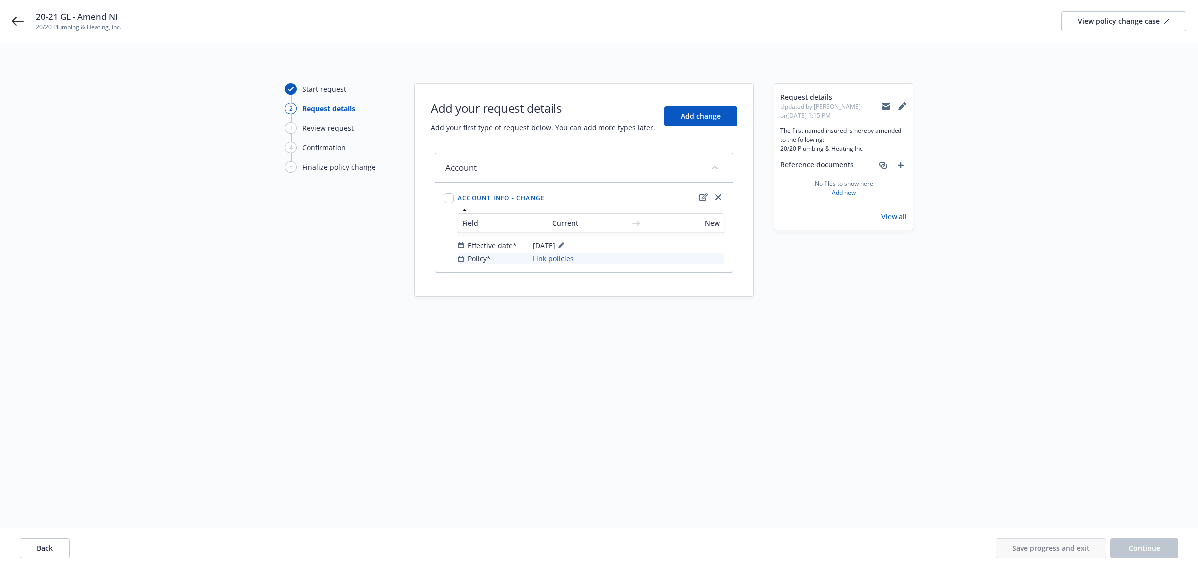
click at [964, 428] on div "Start request 2 Request details 3 Review request 4 Confirmation 5 Finalize poli…" at bounding box center [599, 273] width 1174 height 380
click at [12, 20] on icon at bounding box center [18, 21] width 12 height 12
